Goal: Transaction & Acquisition: Purchase product/service

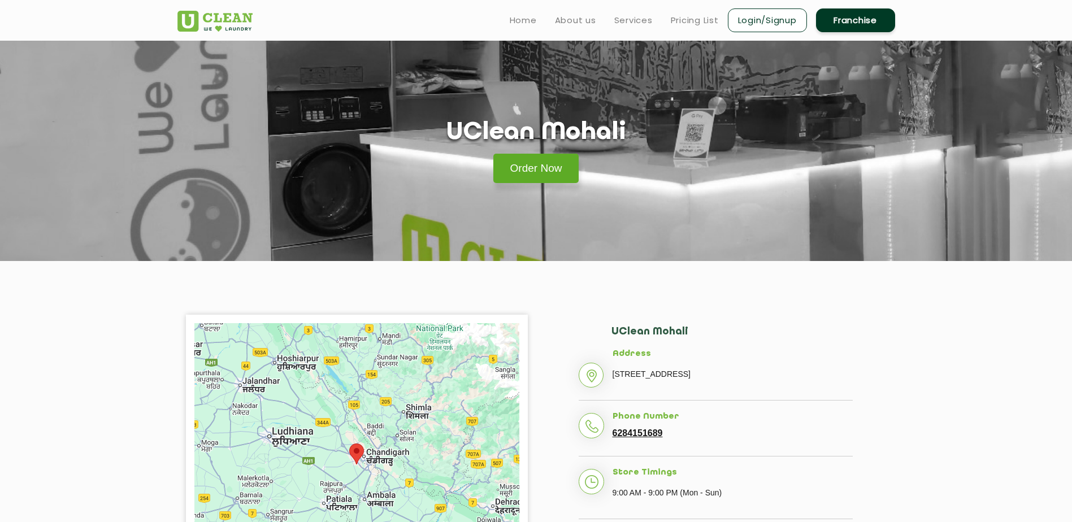
click at [554, 166] on link "Order Now" at bounding box center [536, 168] width 86 height 29
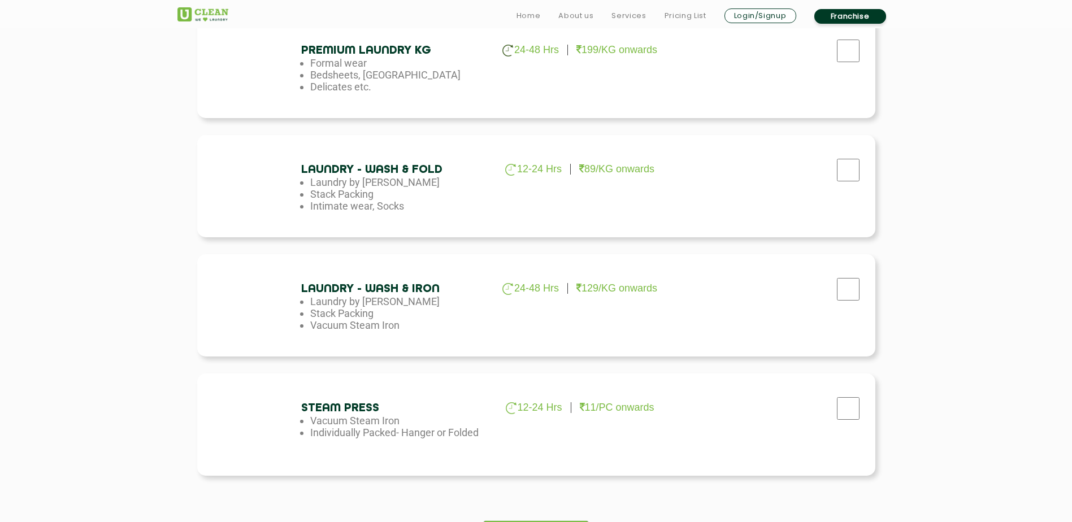
scroll to position [565, 0]
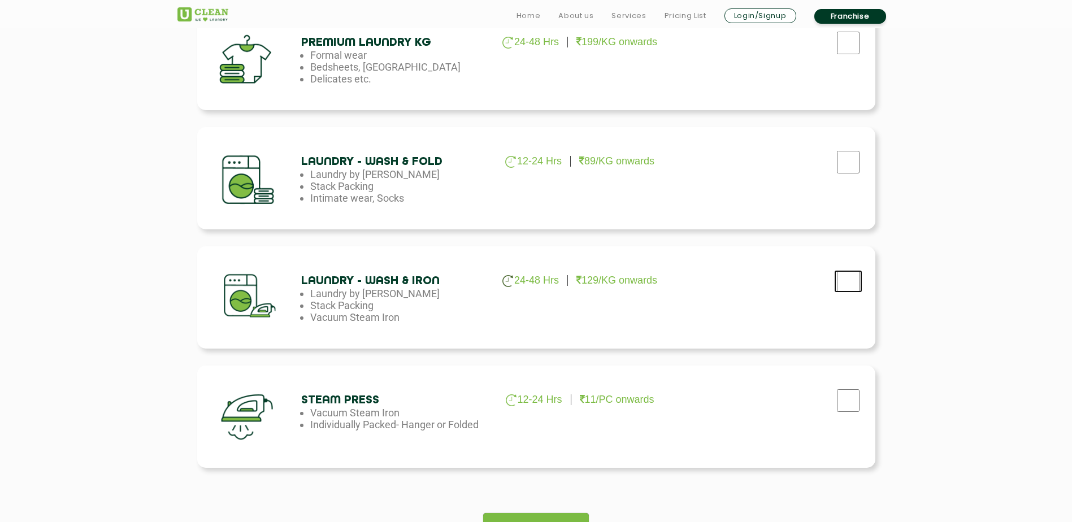
checkbox input "true"
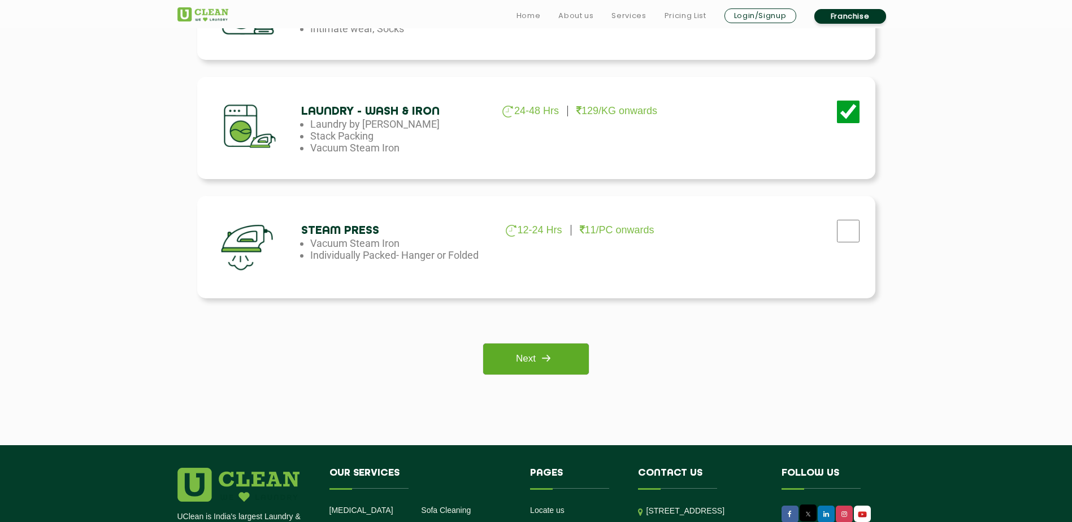
click at [534, 363] on link "Next" at bounding box center [536, 359] width 106 height 31
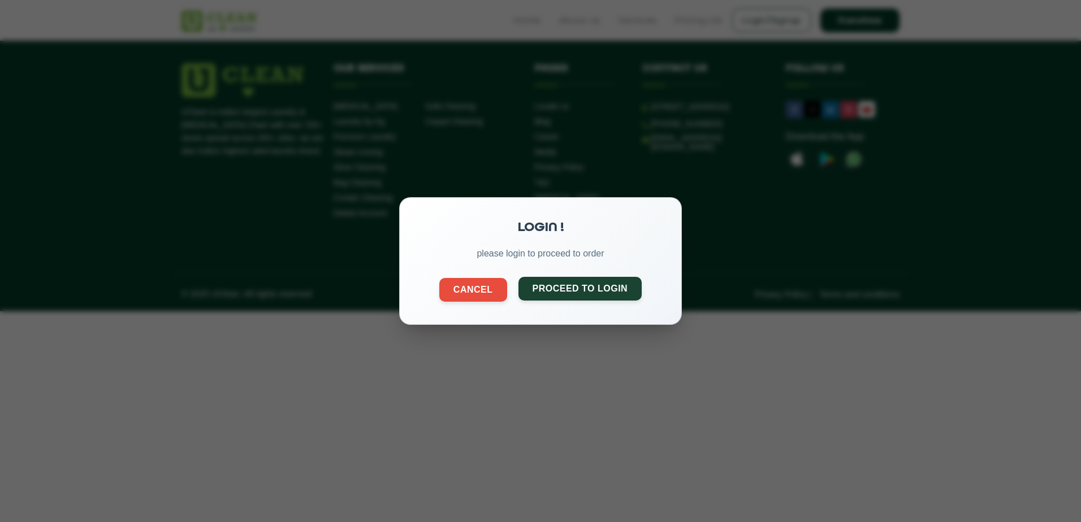
click at [583, 285] on button "Proceed to Login" at bounding box center [580, 289] width 124 height 24
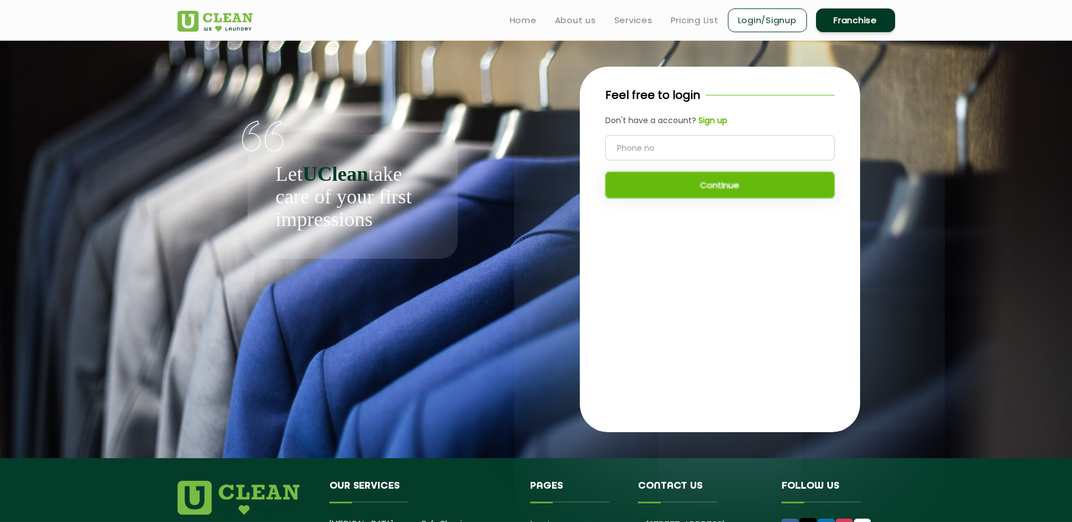
click at [616, 142] on input "tel" at bounding box center [719, 147] width 229 height 25
click at [714, 117] on b "Sign up" at bounding box center [713, 120] width 29 height 11
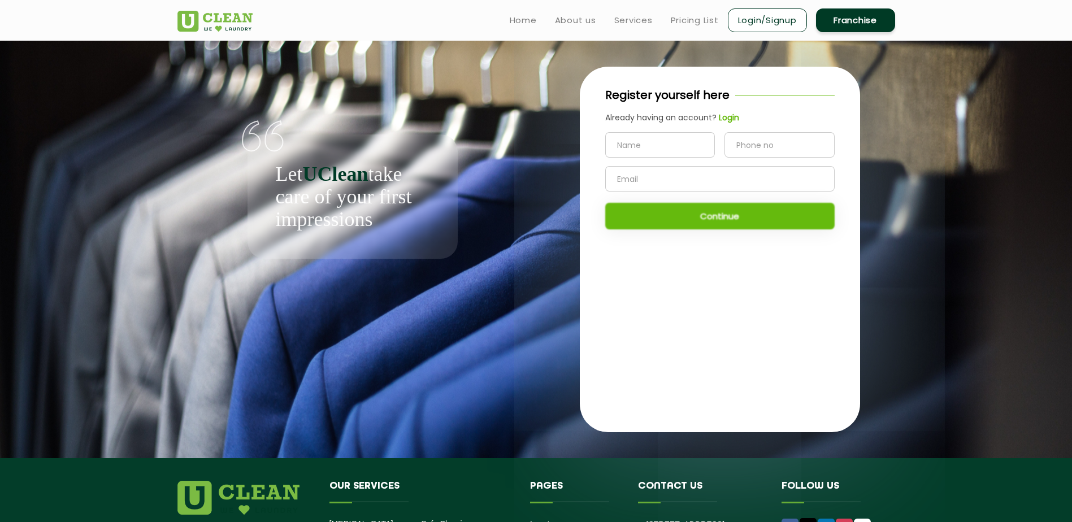
click at [630, 164] on form at bounding box center [719, 161] width 229 height 59
click at [632, 150] on input "text" at bounding box center [660, 144] width 110 height 25
type input "Ramandeep Singh"
type input "7042713232"
type input "singhramanmand@gmail.com"
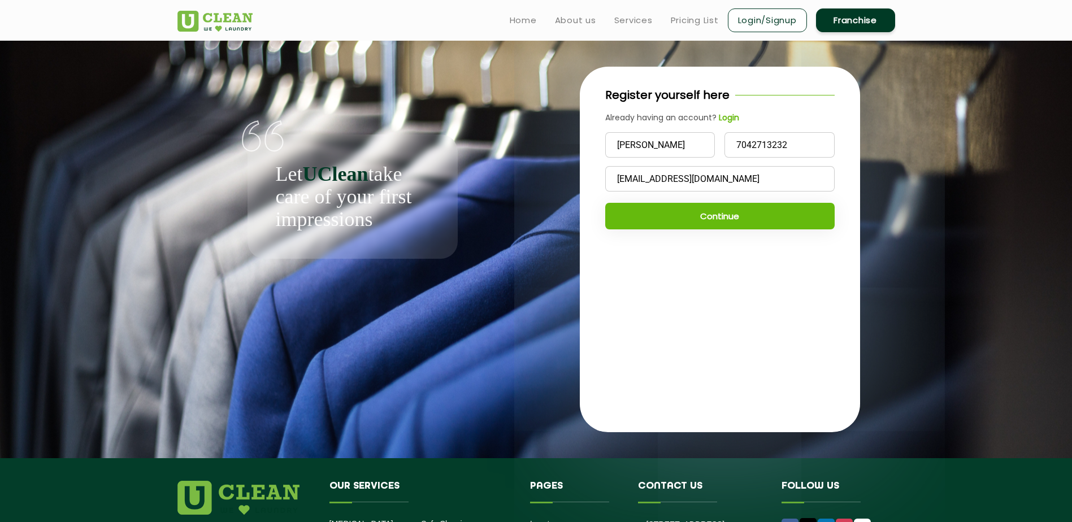
click at [742, 213] on button "Continue" at bounding box center [719, 216] width 229 height 27
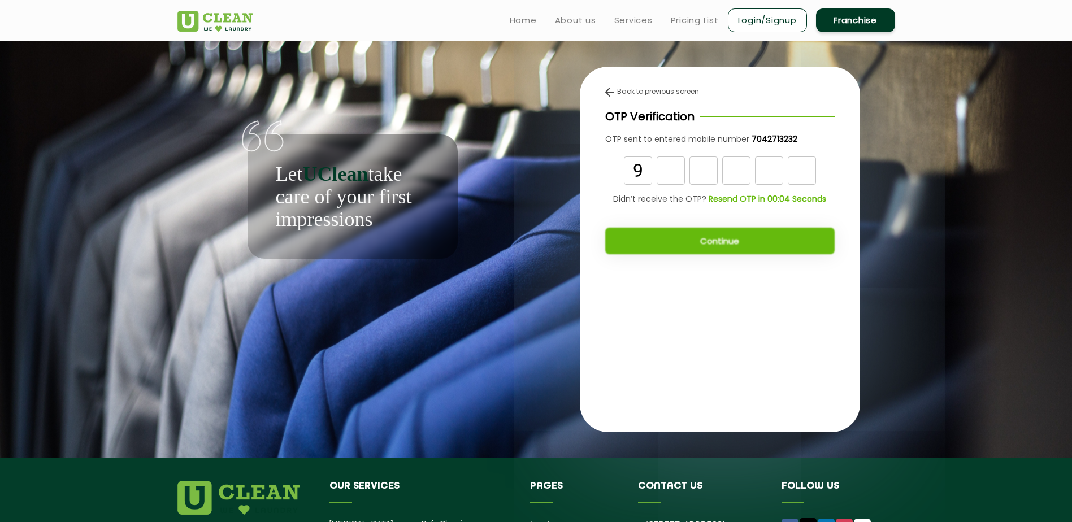
type input "9"
type input "4"
type input "2"
type input "4"
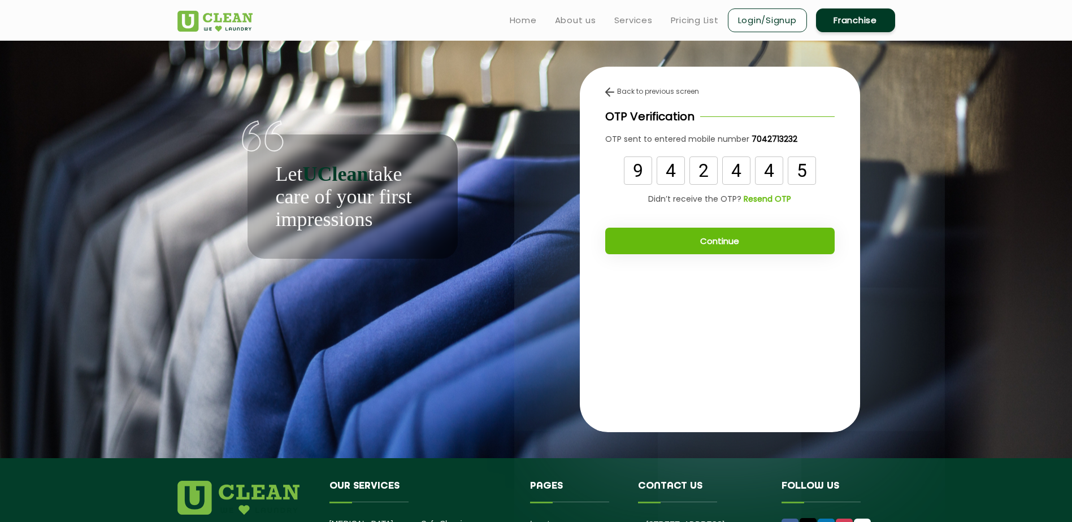
type input "5"
click at [746, 243] on button "Continue" at bounding box center [719, 241] width 229 height 27
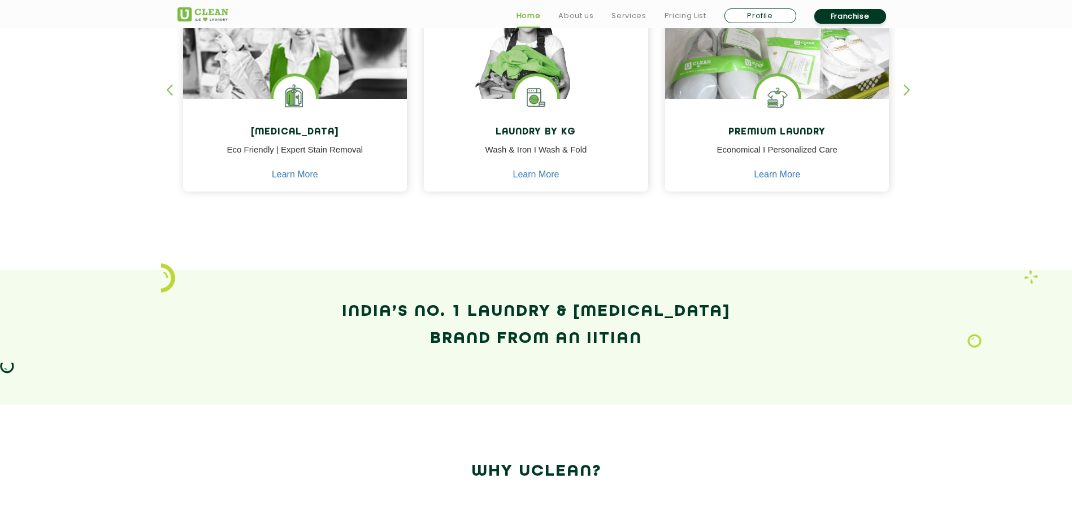
scroll to position [565, 0]
click at [521, 146] on p "Wash & Iron I Wash & Fold" at bounding box center [535, 155] width 207 height 25
click at [540, 177] on link "Learn More" at bounding box center [536, 174] width 46 height 10
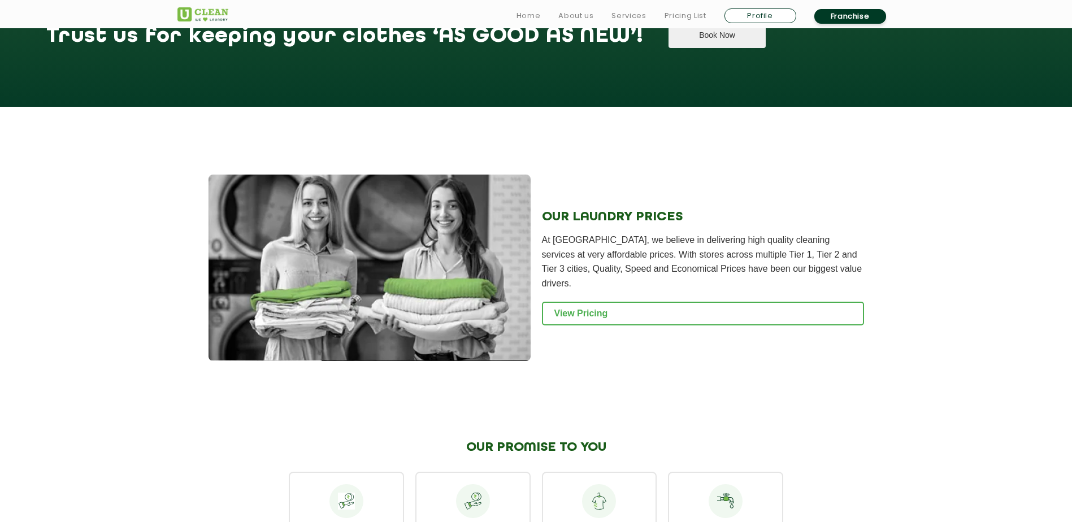
scroll to position [1413, 0]
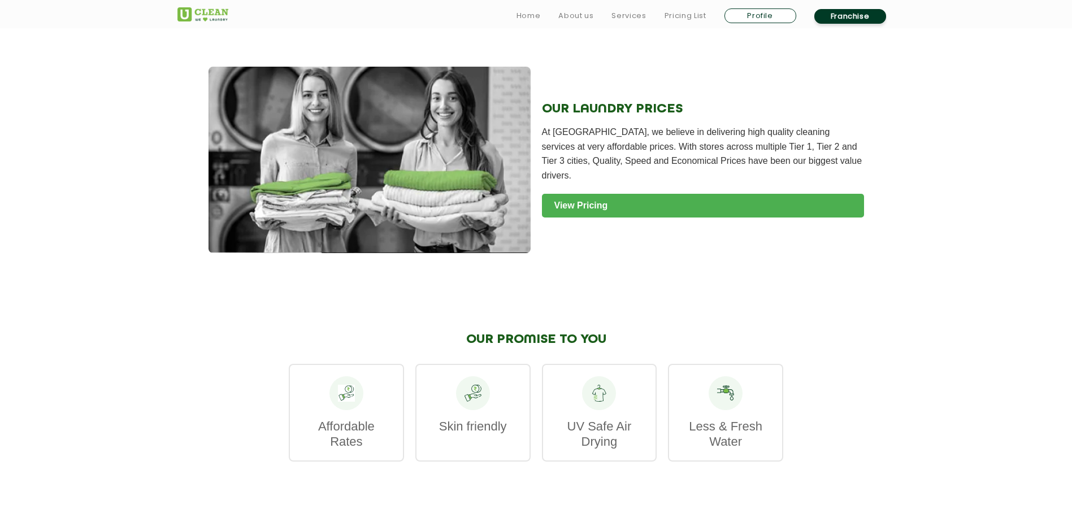
click at [648, 201] on link "View Pricing" at bounding box center [703, 206] width 322 height 24
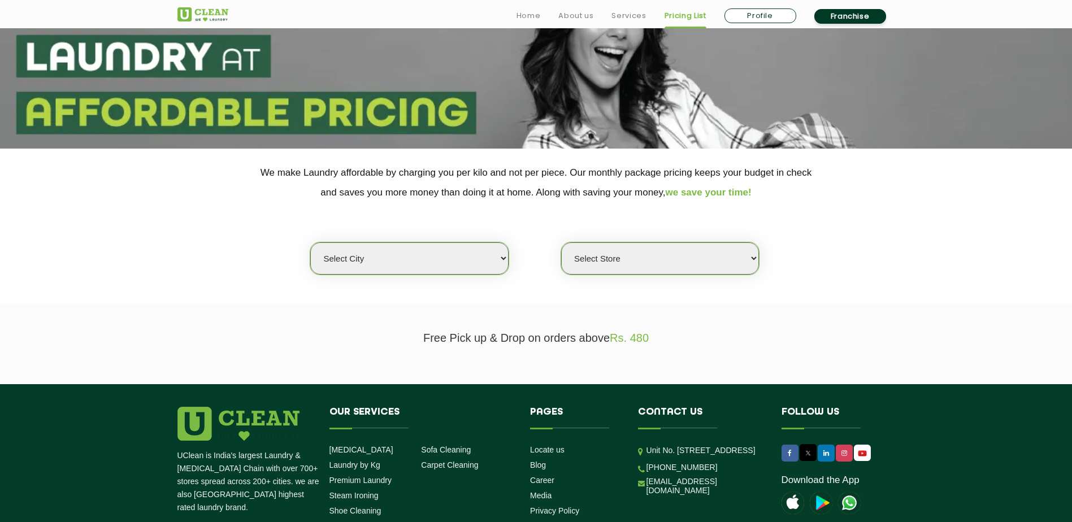
scroll to position [113, 0]
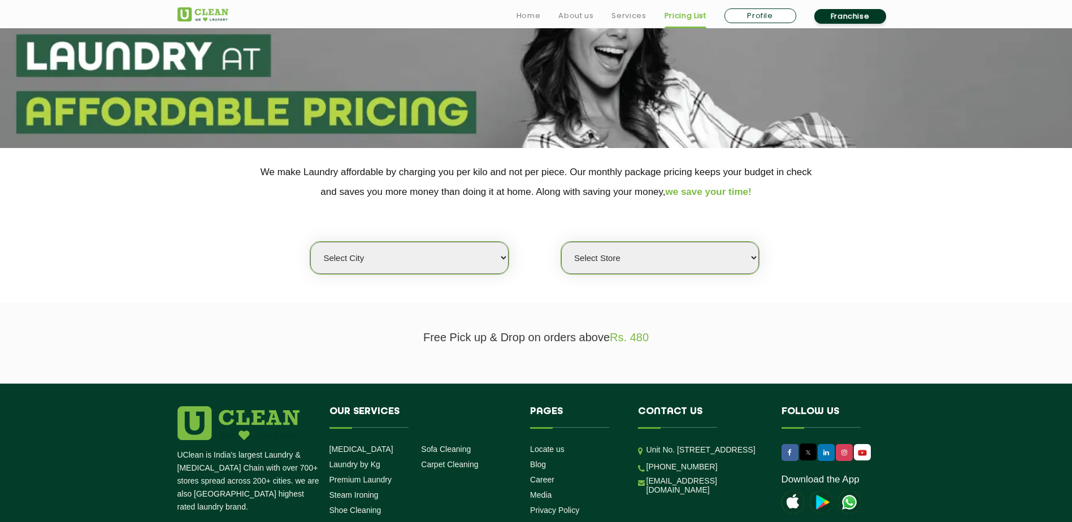
click at [496, 259] on select "Select city Aalo Agartala Agra Ahmedabad Akola Aligarh Alwar - UClean Select Am…" at bounding box center [409, 258] width 198 height 32
select select "70"
click at [310, 242] on select "Select city Aalo Agartala Agra Ahmedabad Akola Aligarh Alwar - UClean Select Am…" at bounding box center [409, 258] width 198 height 32
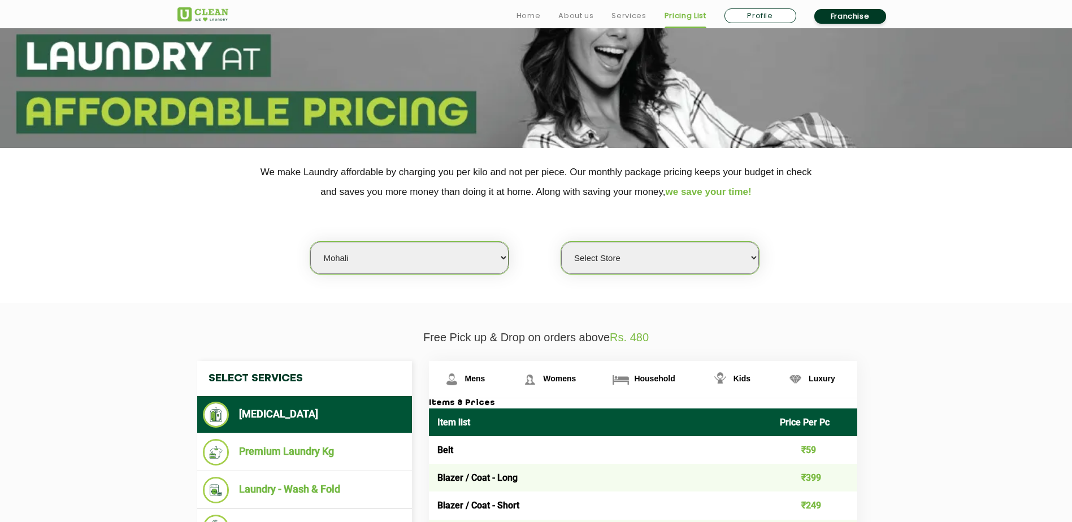
click at [669, 266] on select "Select Store UClean Mohali UClean Sector 89 Mohali UClean Mohali Sec-61 UClean …" at bounding box center [660, 258] width 198 height 32
select select "446"
click at [561, 242] on select "Select Store UClean Mohali UClean Sector 89 Mohali UClean Mohali Sec-61 UClean …" at bounding box center [660, 258] width 198 height 32
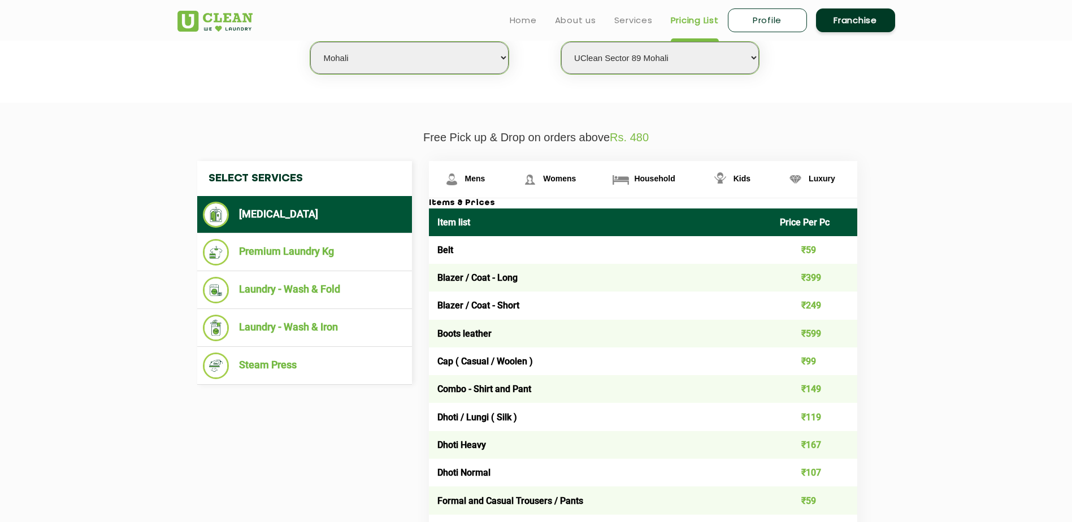
scroll to position [170, 0]
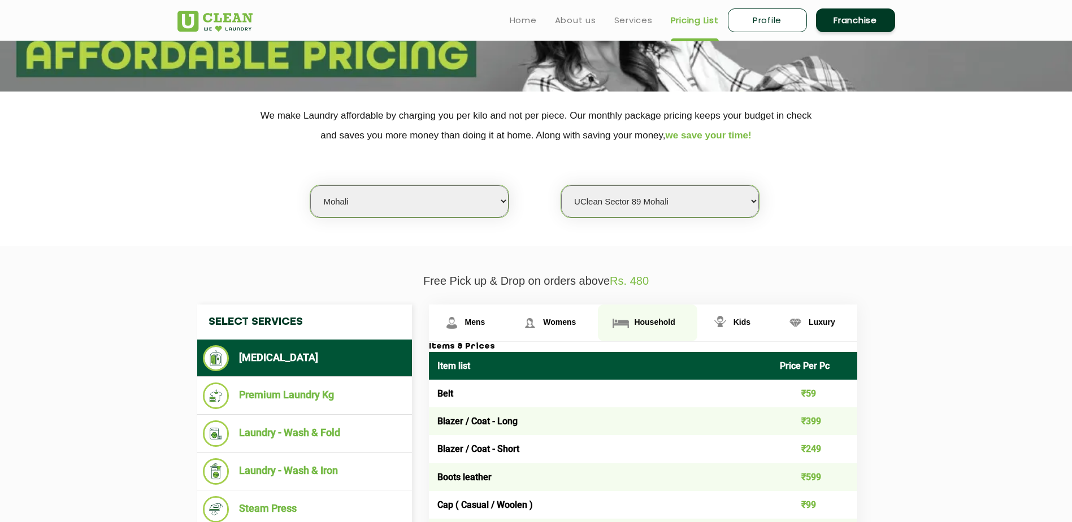
click at [485, 319] on span "Household" at bounding box center [475, 322] width 20 height 9
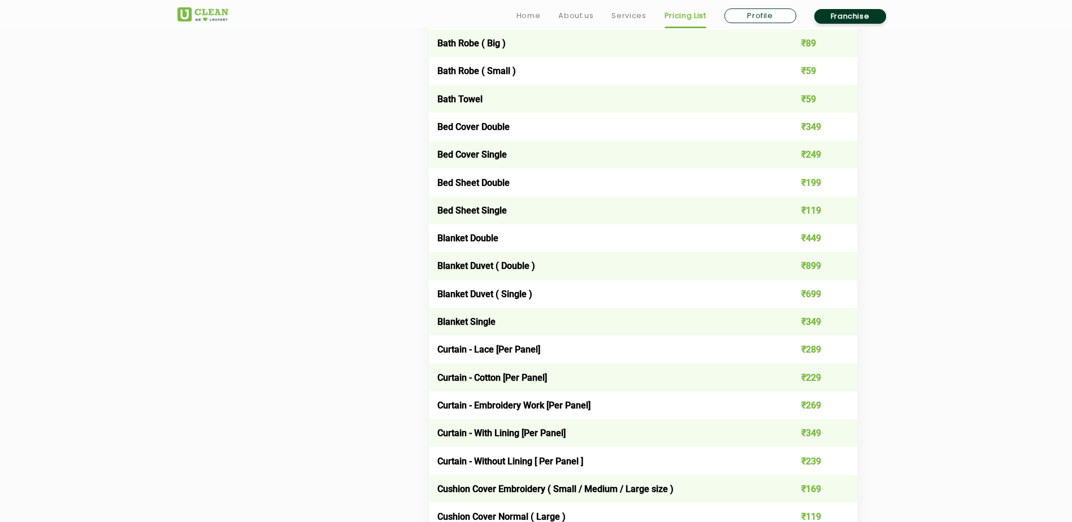
scroll to position [735, 0]
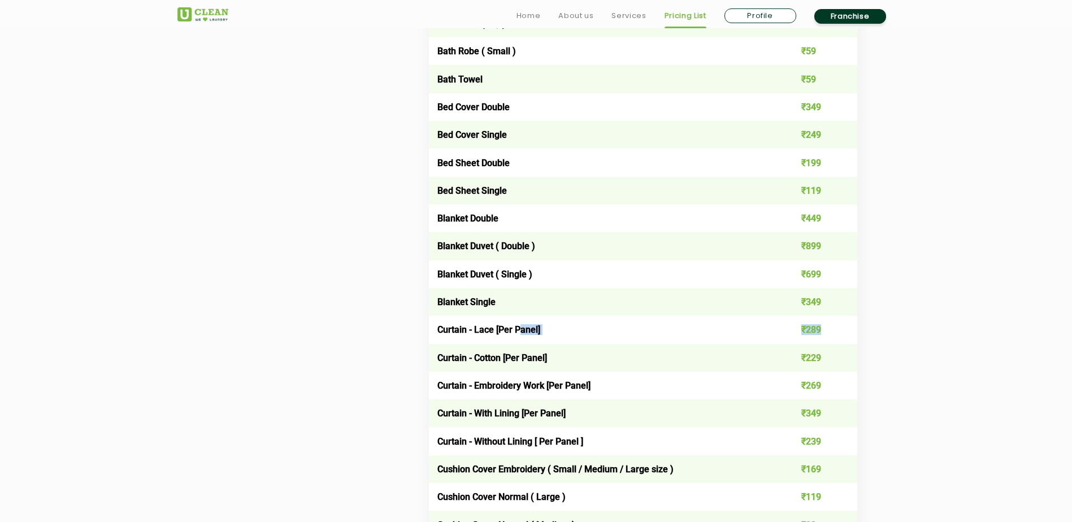
drag, startPoint x: 522, startPoint y: 331, endPoint x: 830, endPoint y: 320, distance: 307.6
click at [830, 320] on tr "Curtain - Lace [Per Panel] ₹289" at bounding box center [643, 330] width 428 height 28
drag, startPoint x: 830, startPoint y: 320, endPoint x: 921, endPoint y: 374, distance: 105.6
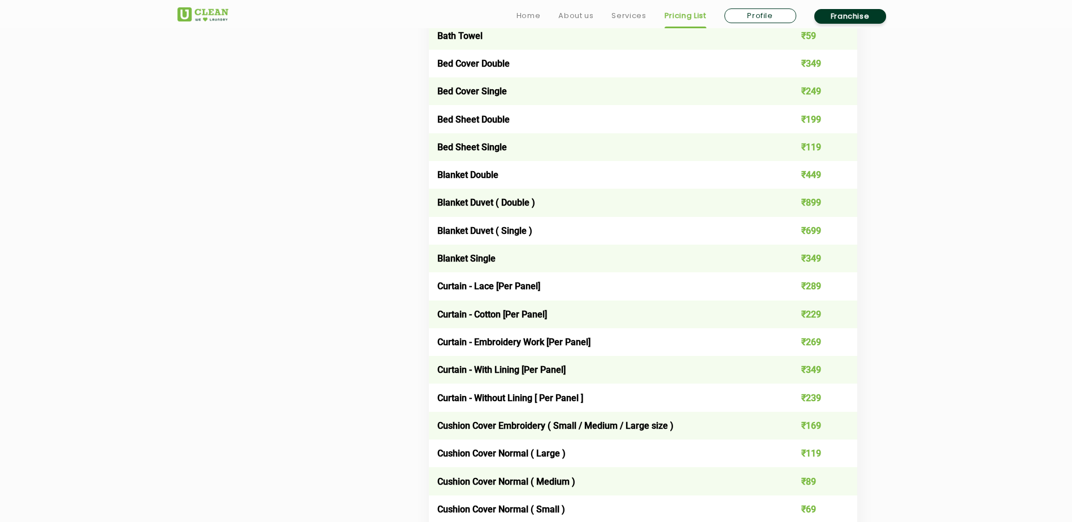
scroll to position [791, 0]
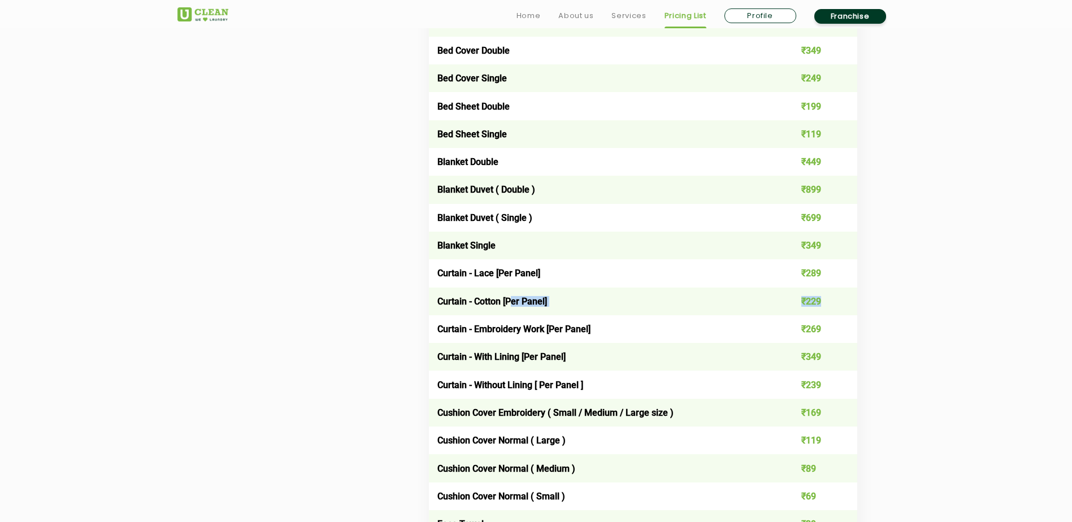
drag, startPoint x: 514, startPoint y: 304, endPoint x: 829, endPoint y: 300, distance: 314.8
click at [829, 300] on tr "Curtain - Cotton [Per Panel] ₹229" at bounding box center [643, 302] width 428 height 28
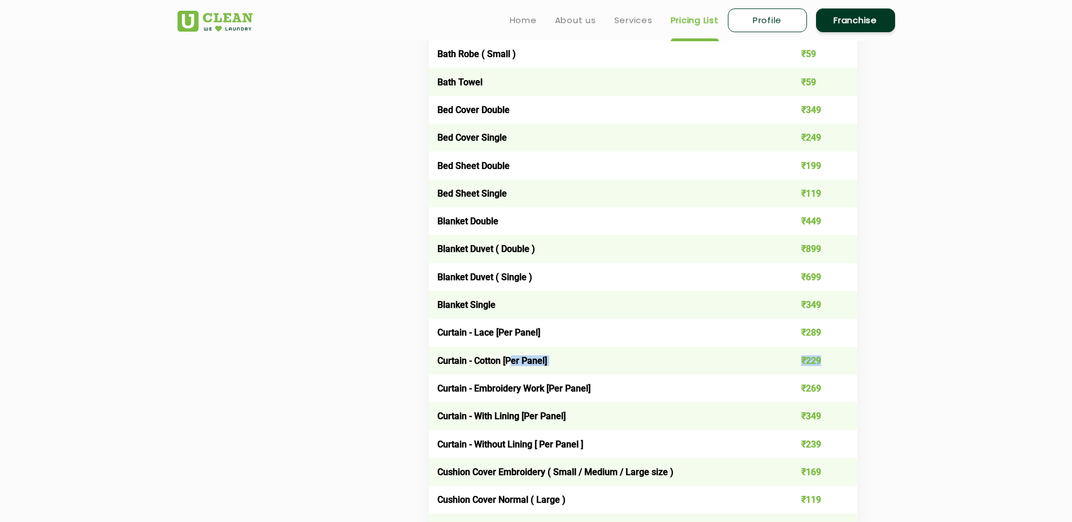
scroll to position [678, 0]
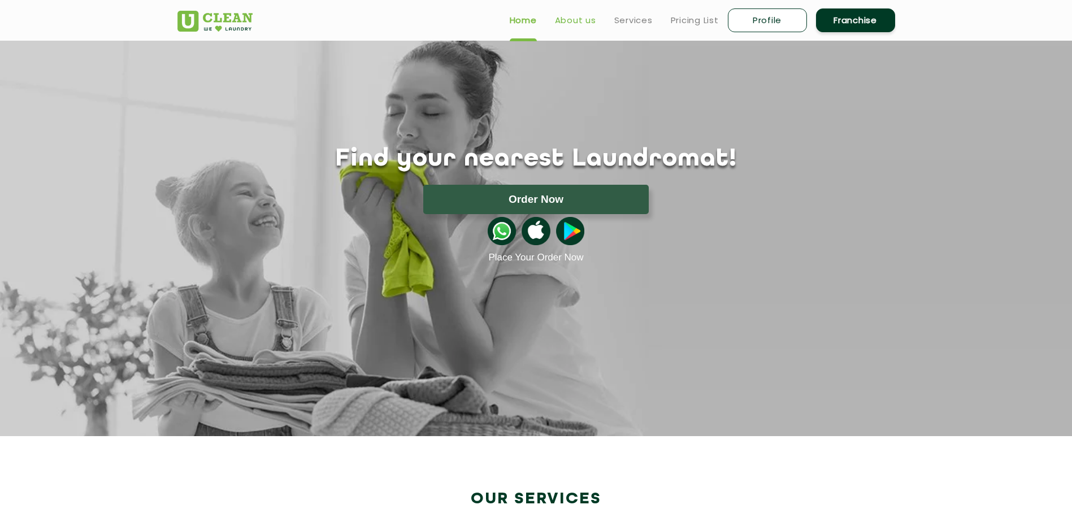
click at [580, 21] on link "About us" at bounding box center [575, 21] width 41 height 14
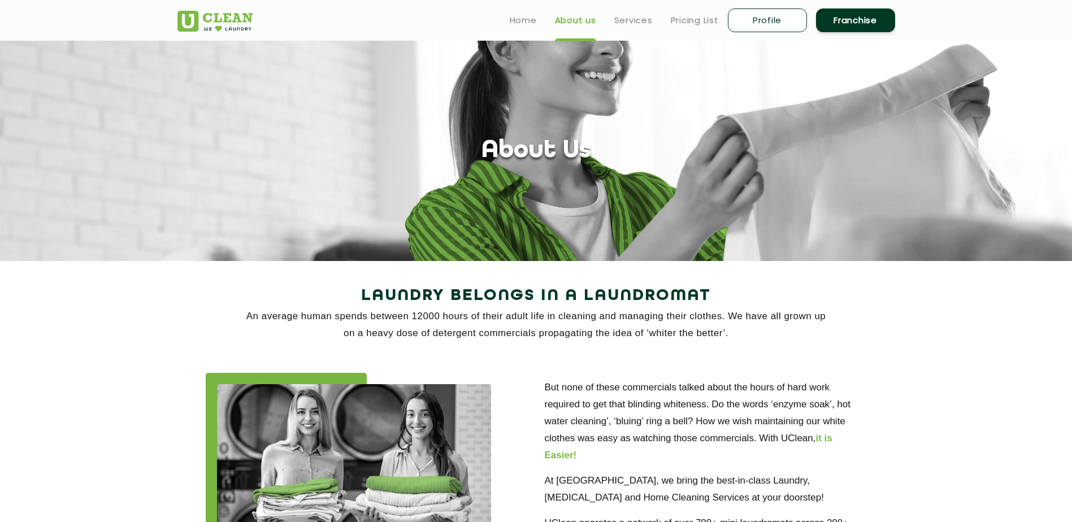
click at [646, 28] on ul "Home About us Services Pricing List Profile Franchise" at bounding box center [698, 20] width 394 height 27
click at [640, 25] on link "Services" at bounding box center [633, 21] width 38 height 14
